Goal: Find contact information: Find contact information

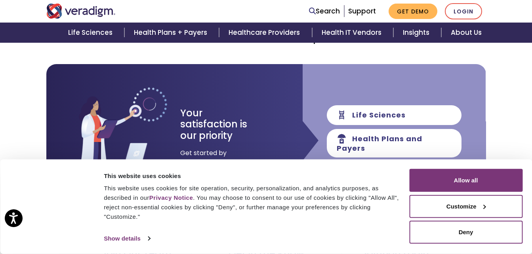
scroll to position [121, 0]
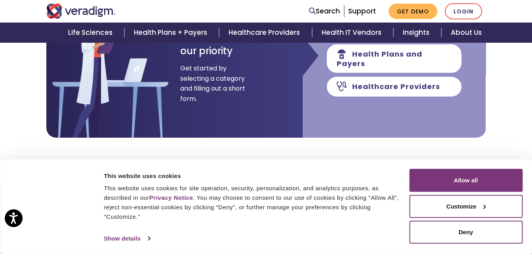
scroll to position [190, 0]
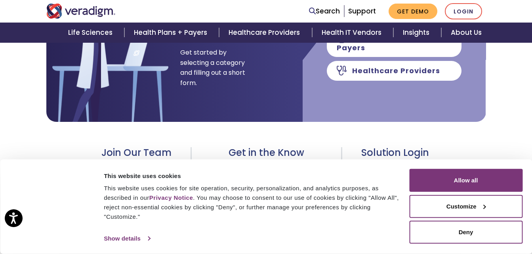
click at [119, 240] on link "Show details" at bounding box center [127, 239] width 46 height 12
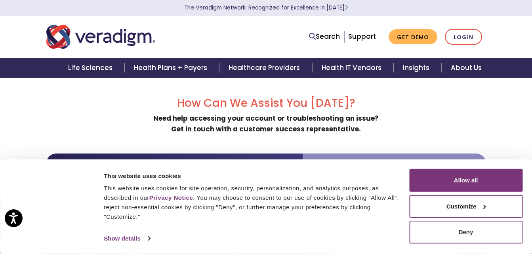
click at [461, 233] on body "Press Alt+1 for screen-reader mode, Alt+0 to cancel Accessibility Screen-Reader…" at bounding box center [266, 205] width 532 height 254
click at [316, 223] on div "This website uses cookies This website uses cookies for site operation, securit…" at bounding box center [256, 196] width 308 height 55
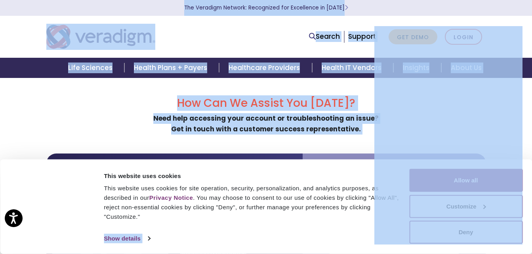
click at [532, 245] on div "Consent Details [#IABV2SETTINGS#] About This website uses cookies This website …" at bounding box center [266, 207] width 532 height 95
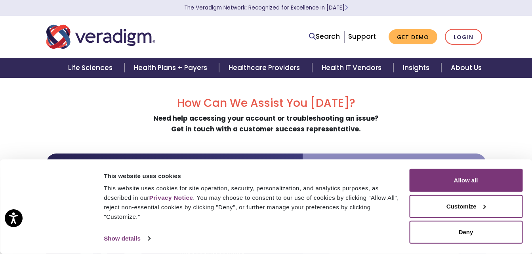
click at [349, 135] on div "How Can We Assist You [DATE]? Need help accessing your account or troubleshooti…" at bounding box center [266, 205] width 440 height 216
click at [357, 163] on div "Consent Details [#IABV2SETTINGS#] About This website uses cookies This website …" at bounding box center [266, 207] width 532 height 95
